Goal: Task Accomplishment & Management: Use online tool/utility

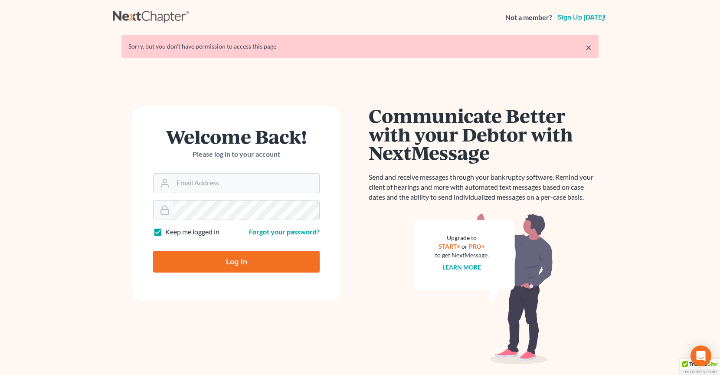
type input "[PERSON_NAME][EMAIL_ADDRESS][DOMAIN_NAME]"
click at [208, 258] on input "Log In" at bounding box center [236, 262] width 166 height 22
type input "Thinking..."
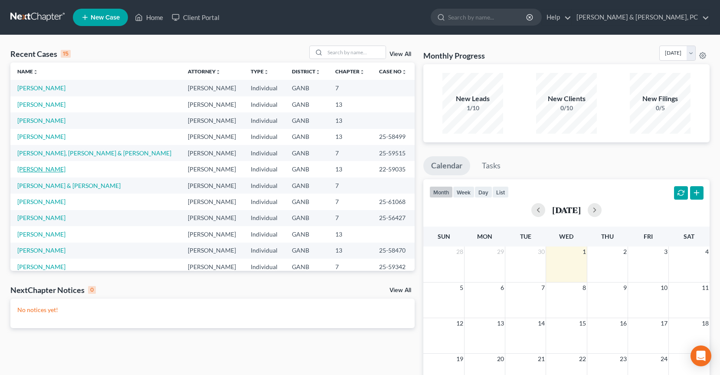
click at [58, 170] on link "[PERSON_NAME]" at bounding box center [41, 168] width 48 height 7
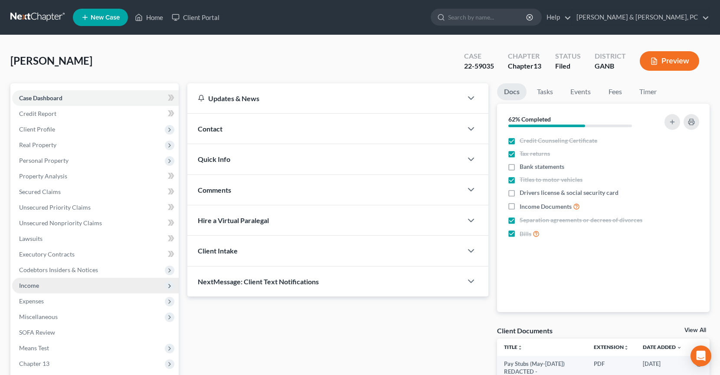
click at [52, 287] on span "Income" at bounding box center [95, 285] width 166 height 16
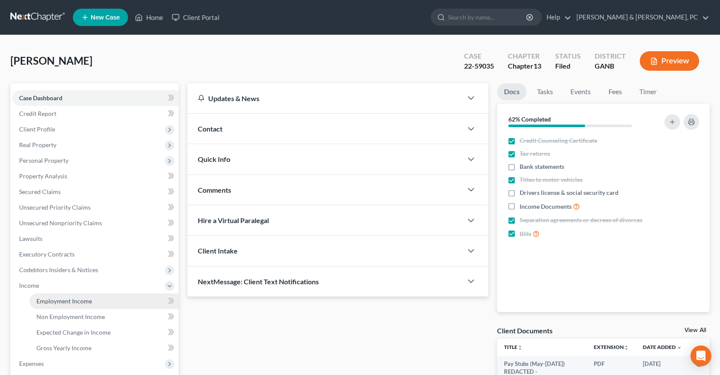
click at [58, 300] on span "Employment Income" at bounding box center [63, 300] width 55 height 7
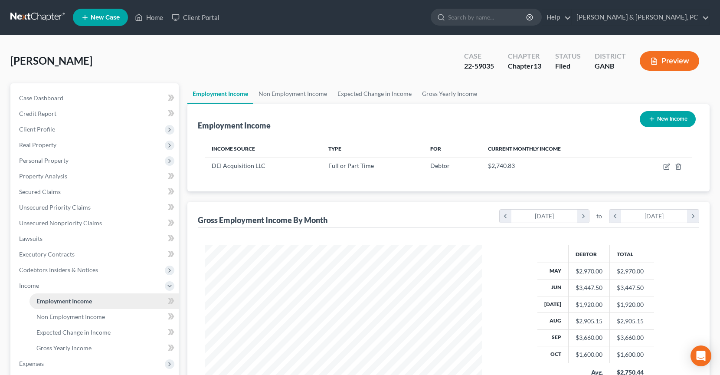
scroll to position [155, 294]
click at [666, 166] on icon "button" at bounding box center [667, 165] width 4 height 4
select select "0"
select select "10"
select select "2"
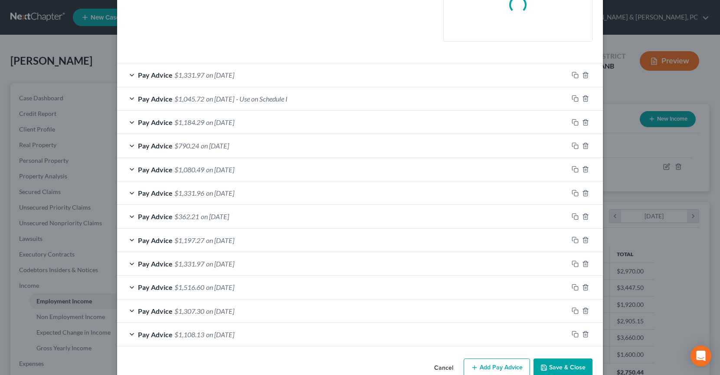
scroll to position [238, 0]
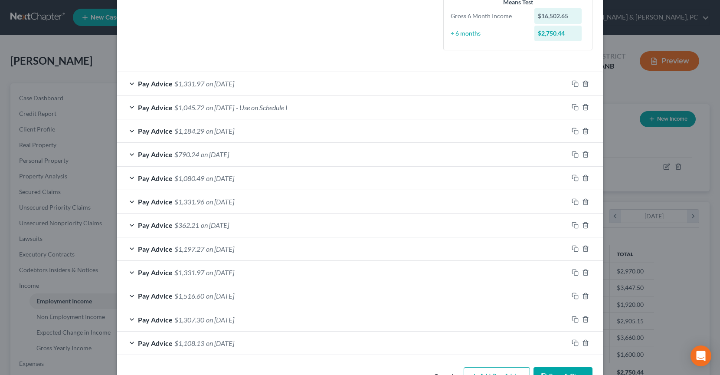
click at [551, 342] on div "Pay Advice $1,108.13 on [DATE]" at bounding box center [342, 342] width 451 height 23
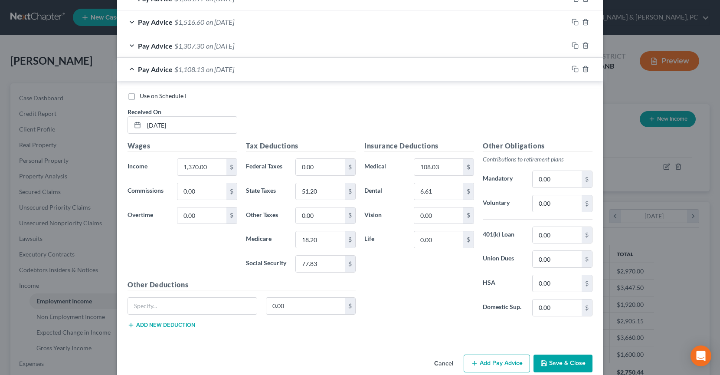
scroll to position [527, 0]
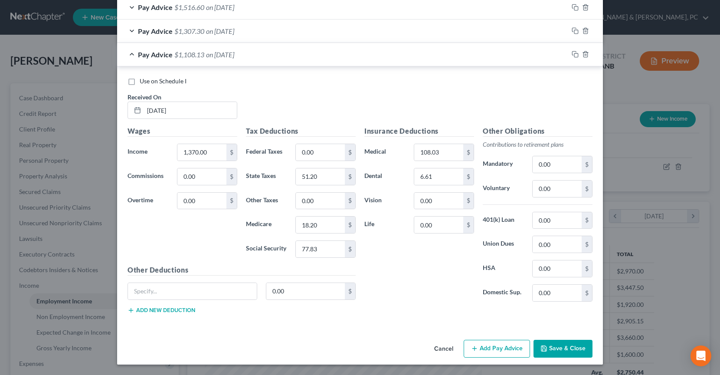
click at [567, 347] on button "Save & Close" at bounding box center [562, 348] width 59 height 18
